Goal: Task Accomplishment & Management: Manage account settings

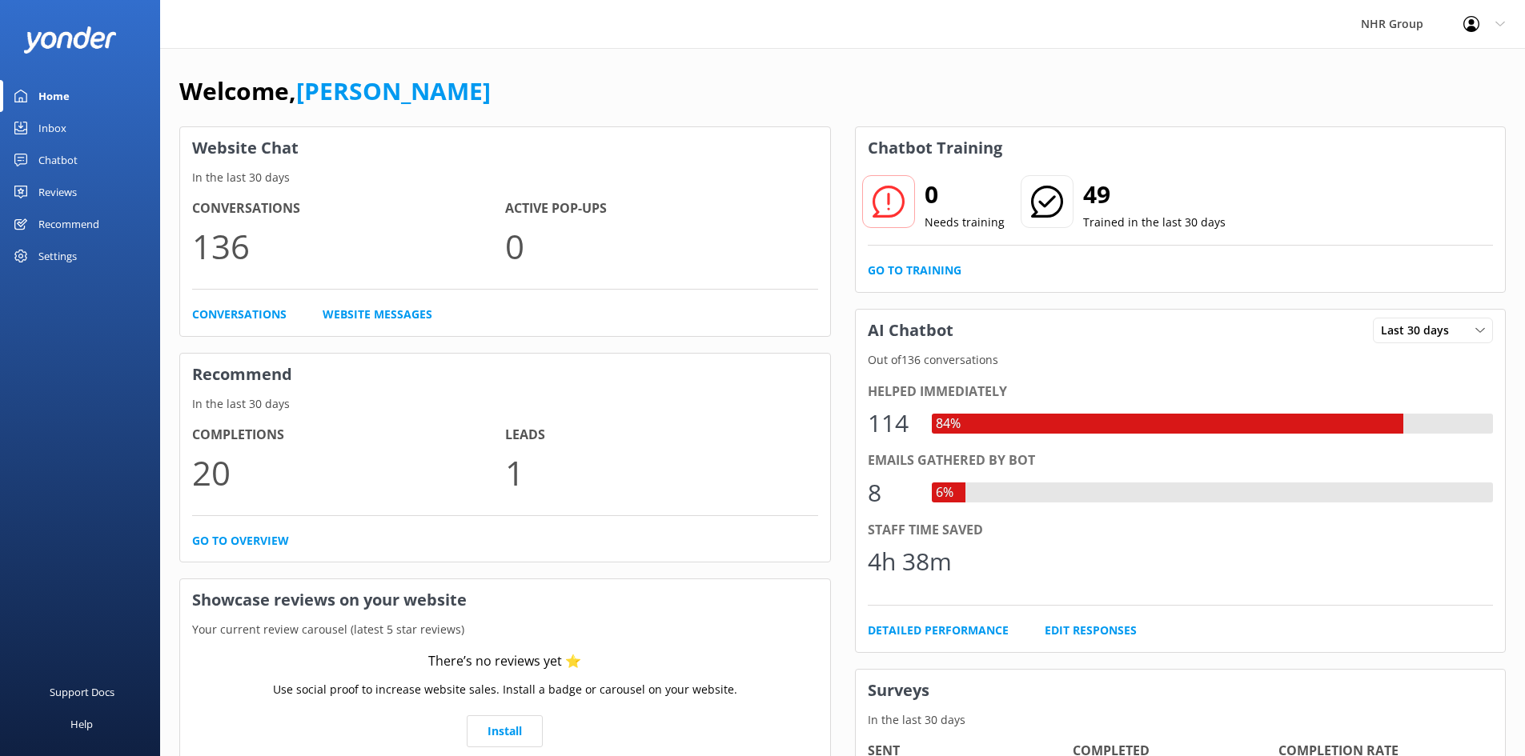
click at [38, 128] on div "Inbox" at bounding box center [52, 128] width 28 height 32
